Goal: Task Accomplishment & Management: Use online tool/utility

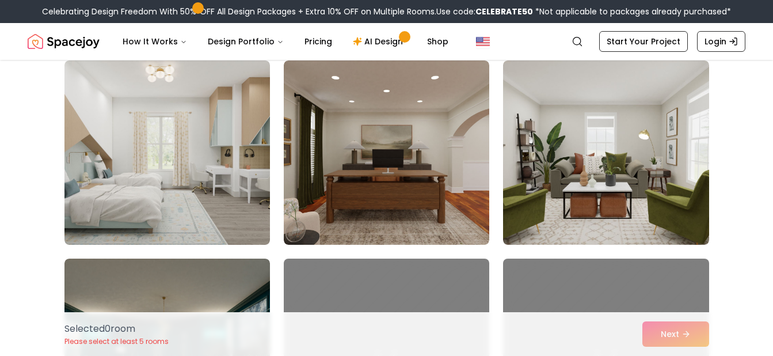
scroll to position [514, 0]
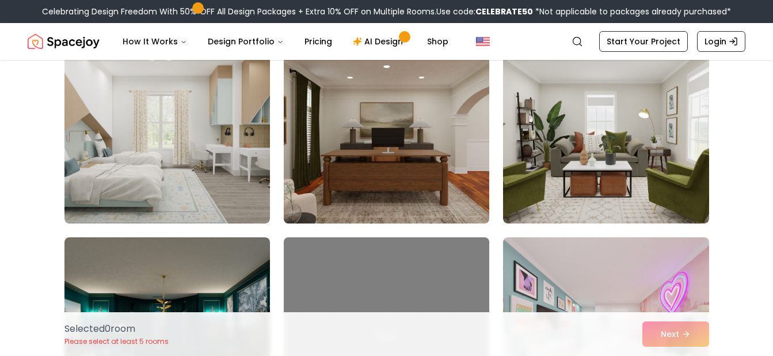
click at [425, 144] on img at bounding box center [387, 131] width 216 height 193
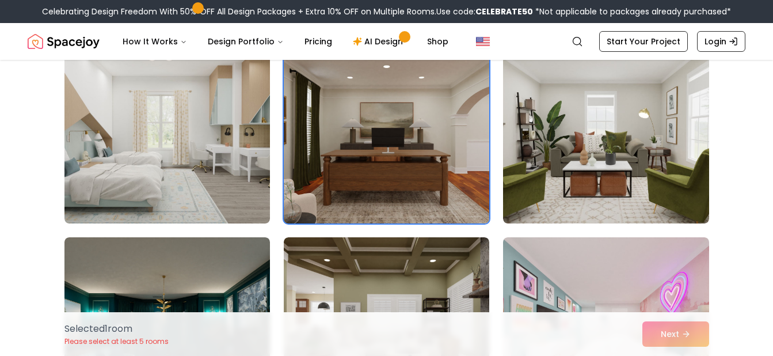
click at [438, 173] on img at bounding box center [387, 131] width 216 height 193
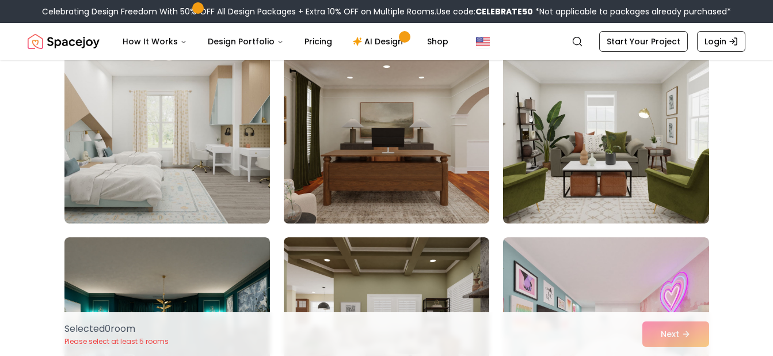
click at [438, 173] on img at bounding box center [387, 131] width 216 height 193
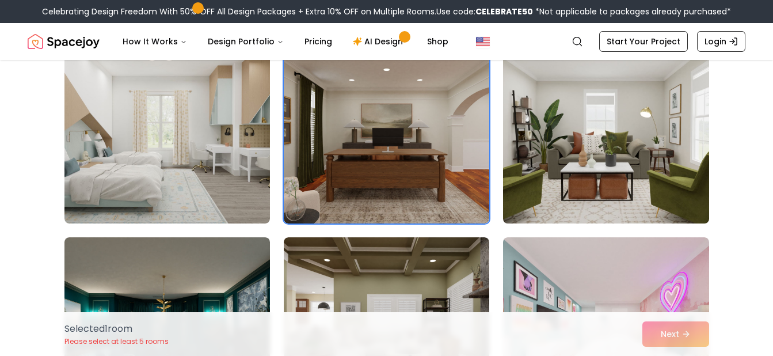
click at [523, 208] on img at bounding box center [606, 131] width 216 height 193
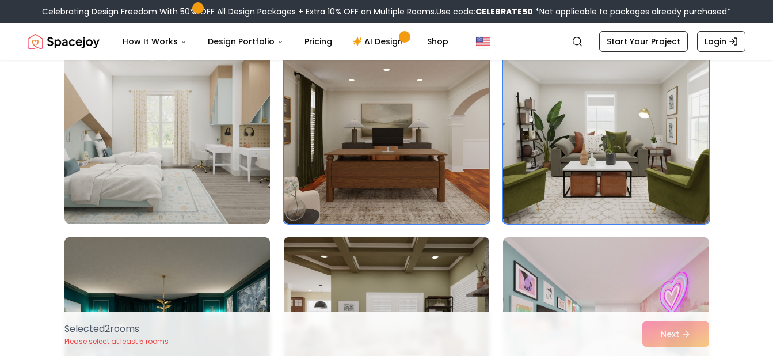
click at [485, 275] on img at bounding box center [387, 329] width 216 height 193
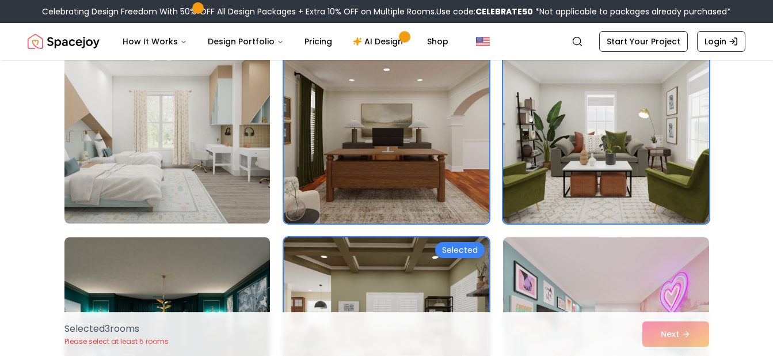
click at [467, 242] on div "Selected" at bounding box center [460, 250] width 50 height 16
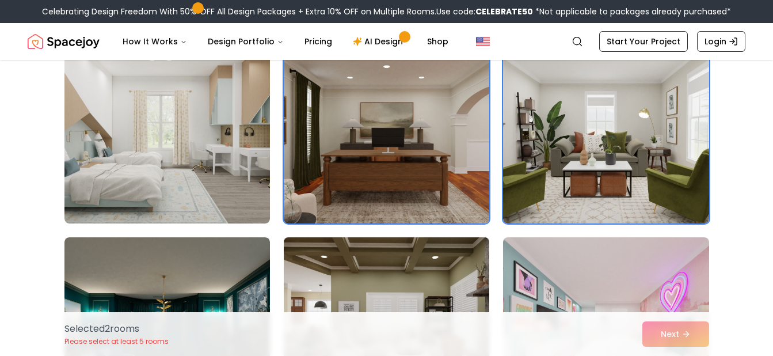
click at [461, 204] on img at bounding box center [387, 131] width 216 height 193
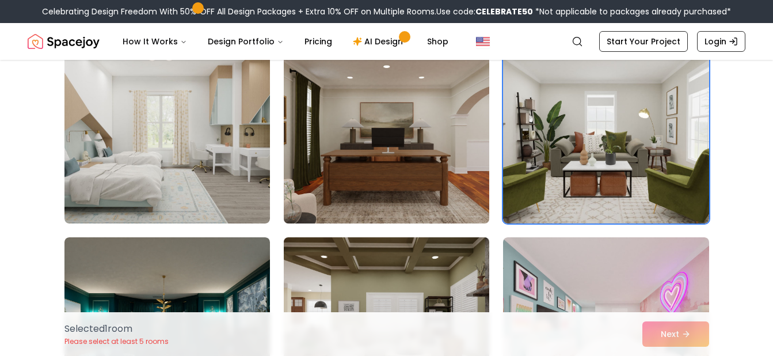
click at [470, 204] on img at bounding box center [387, 131] width 216 height 193
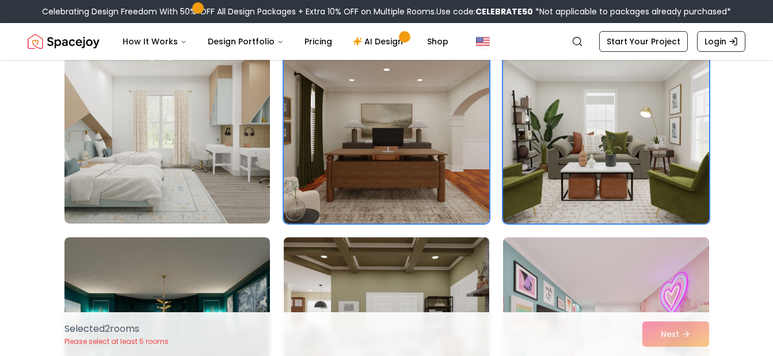
click at [562, 196] on img at bounding box center [606, 131] width 216 height 193
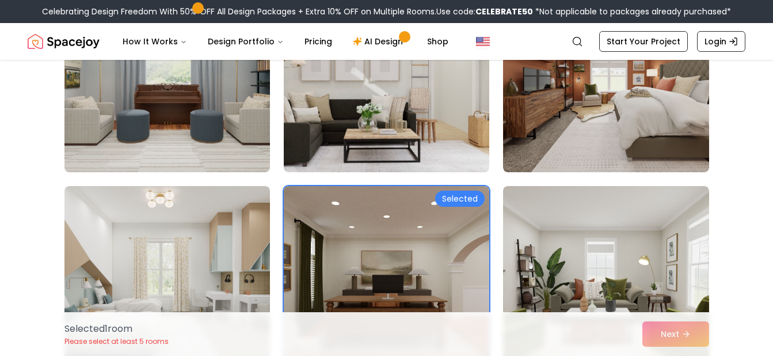
scroll to position [375, 0]
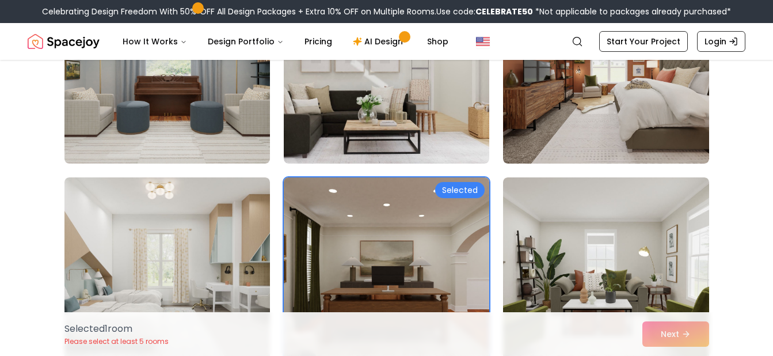
click at [466, 187] on div "Selected" at bounding box center [460, 190] width 50 height 16
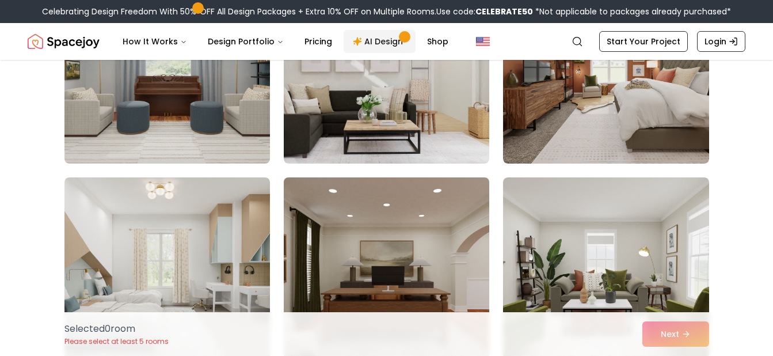
click at [374, 37] on link "AI Design" at bounding box center [380, 41] width 72 height 23
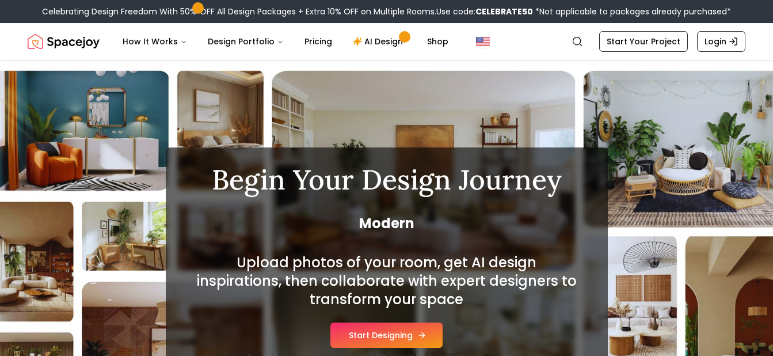
click at [393, 334] on button "Start Designing" at bounding box center [386, 334] width 112 height 25
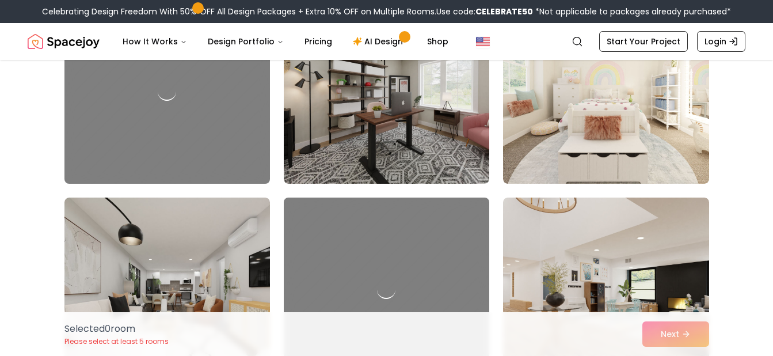
scroll to position [343, 0]
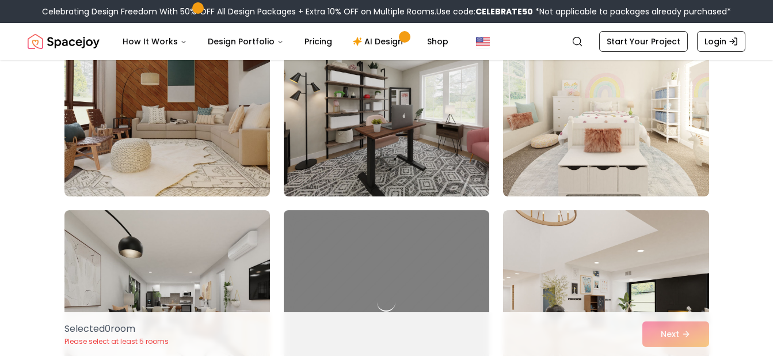
click at [400, 161] on img at bounding box center [387, 103] width 216 height 193
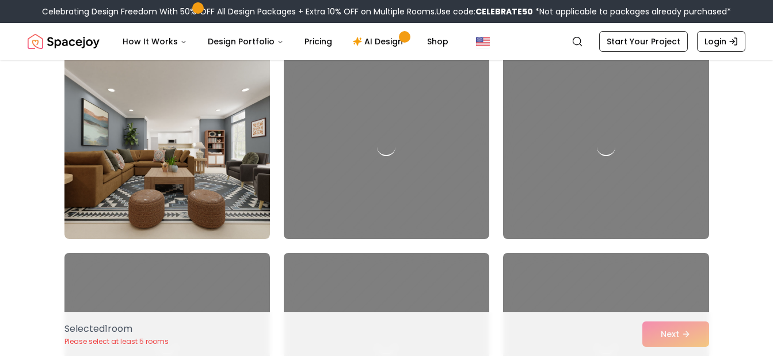
scroll to position [1263, 0]
